Goal: Entertainment & Leisure: Consume media (video, audio)

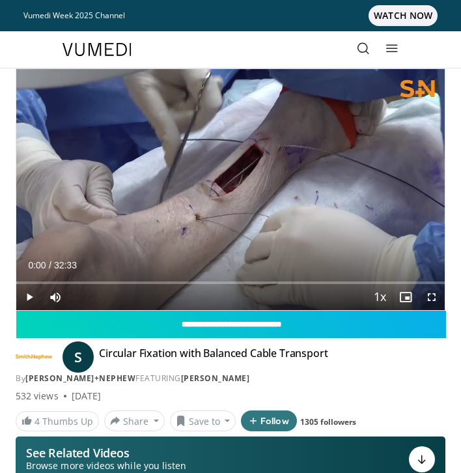
click at [430, 298] on span "Video Player" at bounding box center [432, 297] width 26 height 26
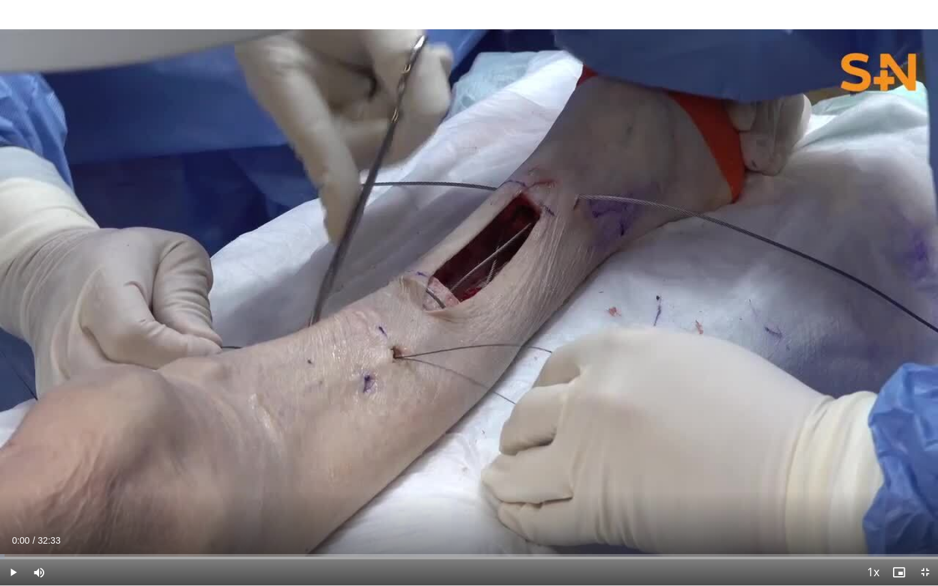
click at [13, 472] on span "Video Player" at bounding box center [13, 572] width 26 height 26
click at [322, 472] on div "Progress Bar" at bounding box center [322, 556] width 1 height 5
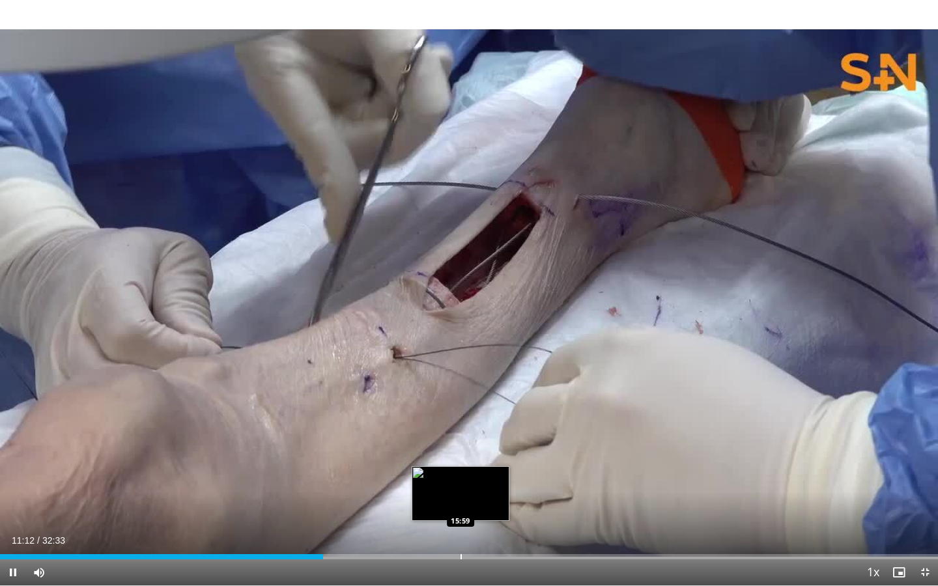
click at [460, 472] on div "Progress Bar" at bounding box center [460, 556] width 1 height 5
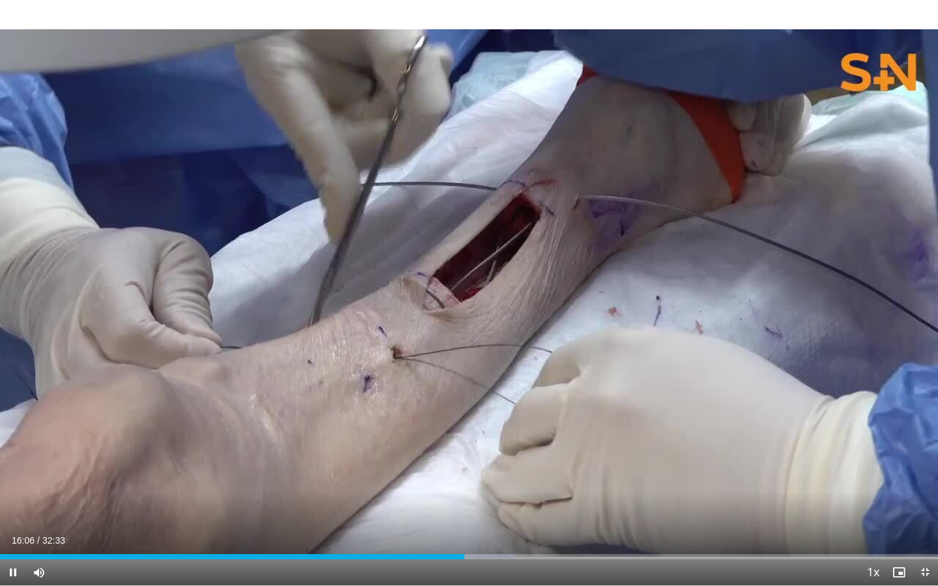
click at [460, 472] on div "Current Time 16:06 / Duration 32:33 Pause Skip Backward Skip Forward Mute 0% Lo…" at bounding box center [469, 572] width 938 height 26
click at [427, 472] on div "Current Time 17:02 / Duration 32:33 Pause Skip Backward Skip Forward Mute 0% Lo…" at bounding box center [469, 572] width 938 height 26
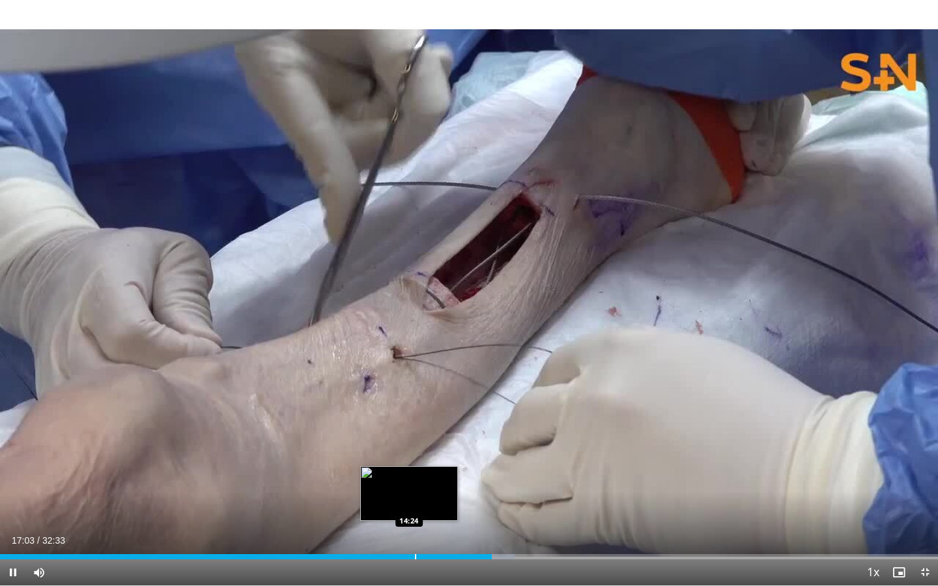
click at [409, 472] on div "Loaded : 54.83% 17:04 14:24" at bounding box center [469, 553] width 938 height 12
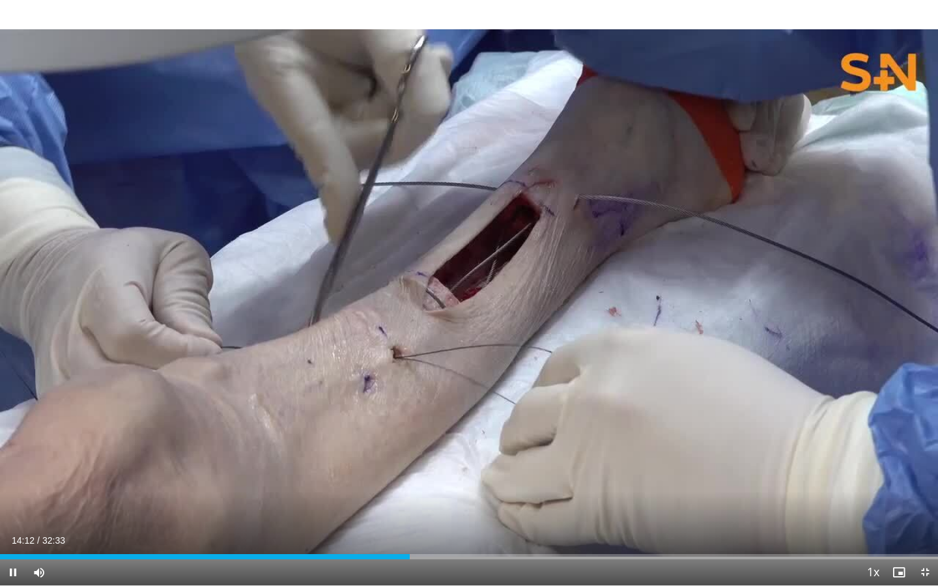
click at [367, 472] on div "Current Time 14:12 / Duration 32:33 Pause Skip Backward Skip Forward Mute 0% Lo…" at bounding box center [469, 572] width 938 height 26
click at [460, 472] on div "Progress Bar" at bounding box center [546, 556] width 1 height 5
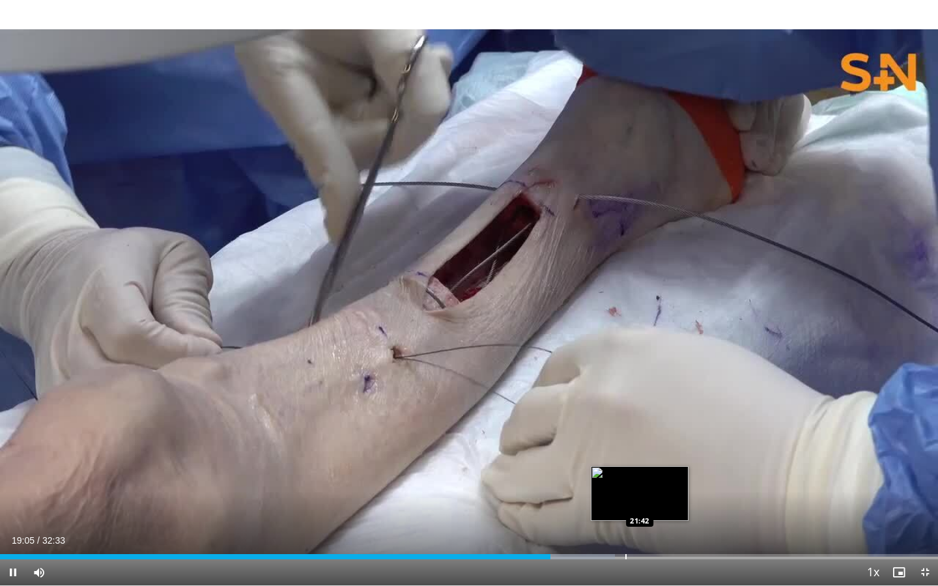
click at [460, 472] on div "Progress Bar" at bounding box center [625, 556] width 1 height 5
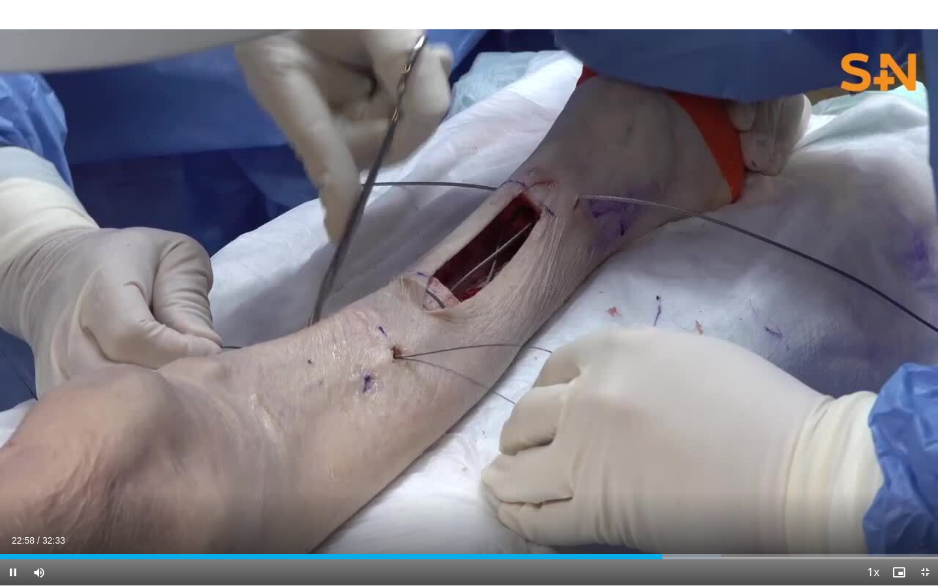
click at [17, 472] on span "Video Player" at bounding box center [13, 572] width 26 height 26
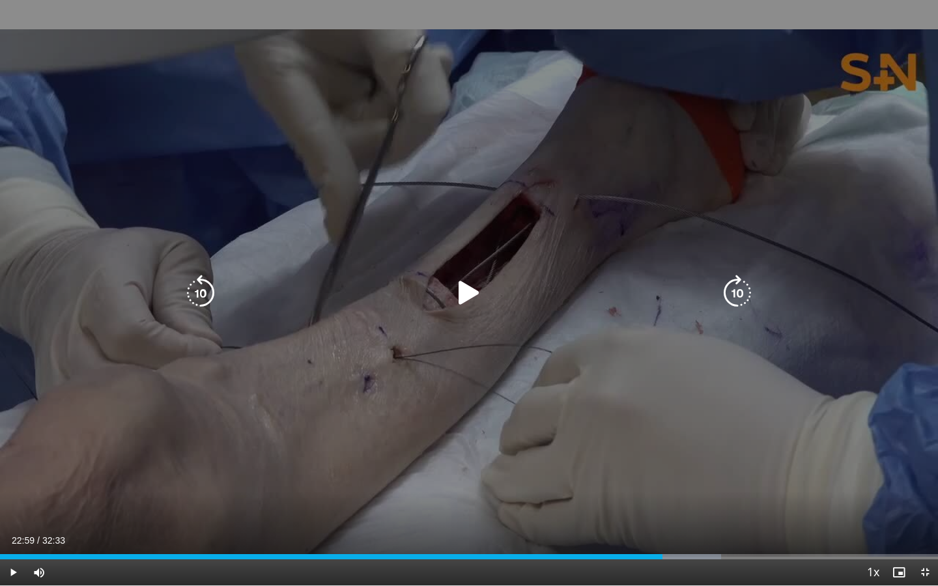
click at [112, 246] on div "10 seconds Tap to unmute" at bounding box center [469, 292] width 938 height 585
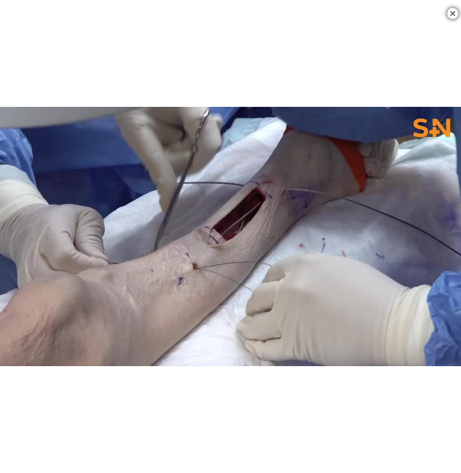
scroll to position [386, 0]
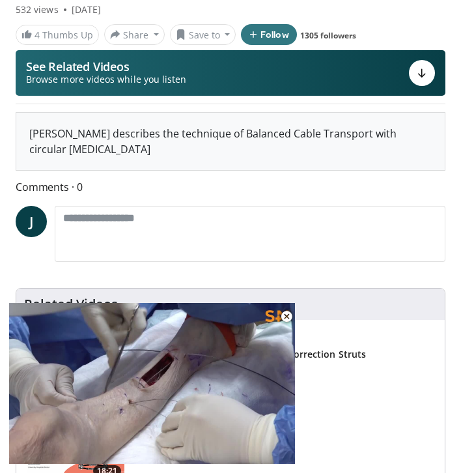
click at [196, 183] on span "Comments 0" at bounding box center [231, 186] width 430 height 17
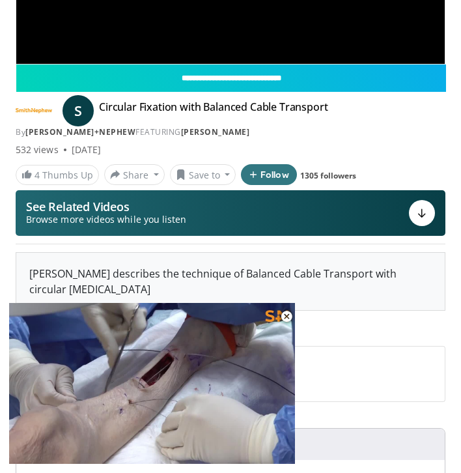
scroll to position [246, 0]
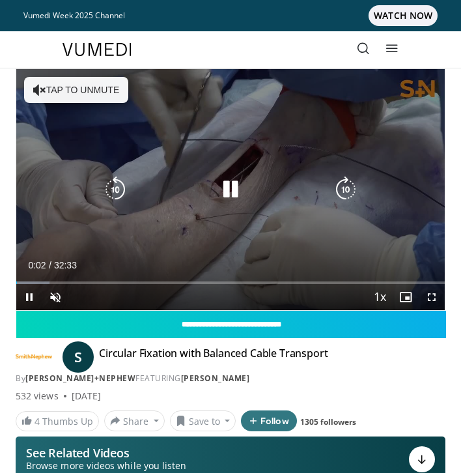
click at [231, 193] on icon "Video Player" at bounding box center [231, 189] width 26 height 26
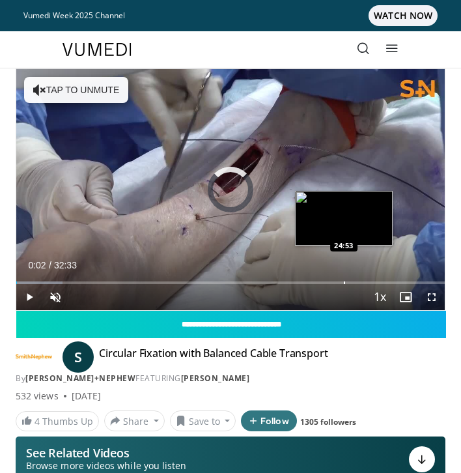
click at [344, 277] on div "Loaded : 10.76% 00:02 24:53" at bounding box center [230, 278] width 429 height 12
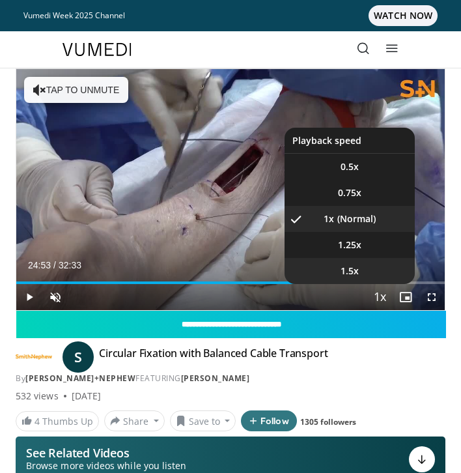
click at [374, 279] on li "1.5x" at bounding box center [350, 271] width 130 height 26
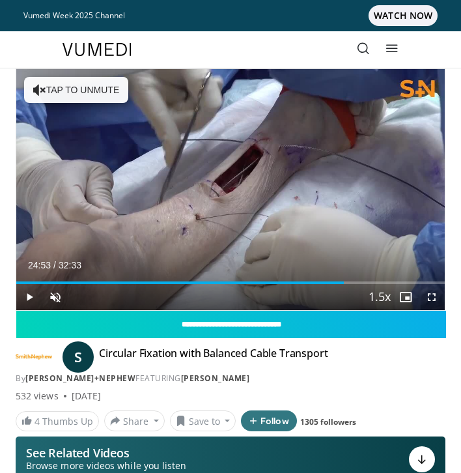
click at [395, 286] on span "Video Player" at bounding box center [406, 297] width 26 height 26
click at [391, 284] on button "Playback Rate" at bounding box center [380, 297] width 26 height 26
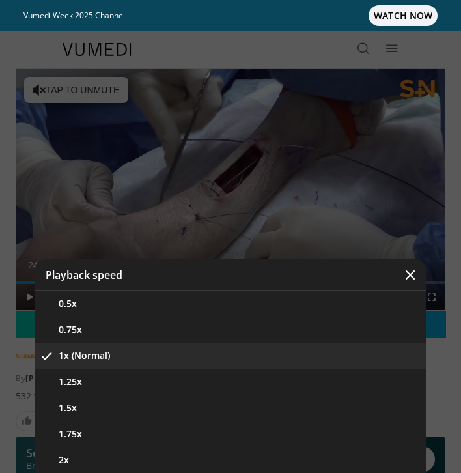
click at [412, 277] on icon "Video Player" at bounding box center [410, 274] width 13 height 13
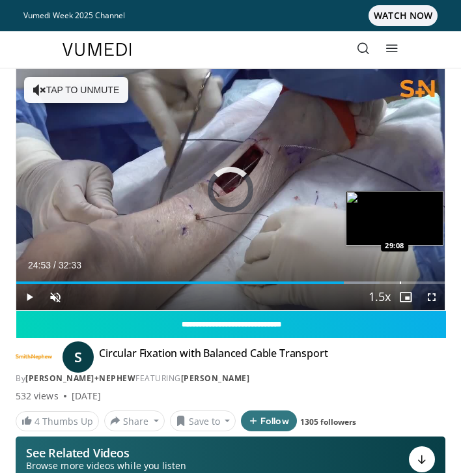
click at [400, 281] on div "Loaded : 84.79% 24:53 29:08" at bounding box center [230, 278] width 429 height 12
click at [412, 281] on div "Progress Bar" at bounding box center [412, 282] width 1 height 3
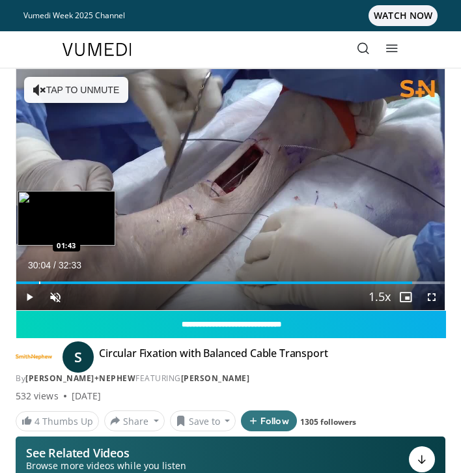
click at [39, 280] on div "Loaded : 98.90% 30:04 01:43" at bounding box center [230, 278] width 429 height 12
